Goal: Task Accomplishment & Management: Use online tool/utility

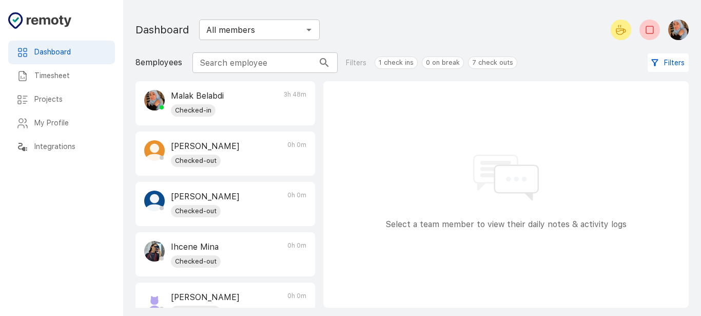
click at [638, 34] on div at bounding box center [649, 29] width 29 height 21
click at [644, 31] on icon "Check-out" at bounding box center [649, 30] width 12 height 12
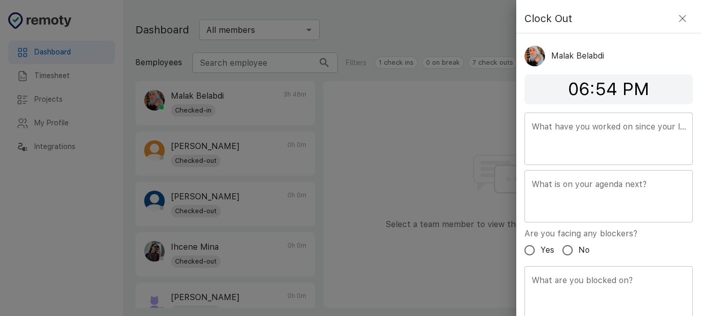
scroll to position [37, 0]
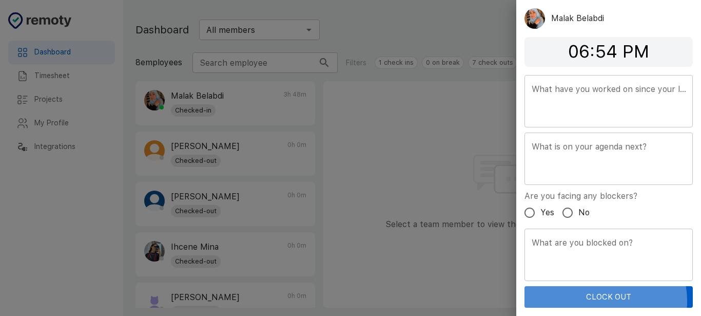
click at [597, 301] on button "Clock Out" at bounding box center [608, 297] width 168 height 22
